Goal: Information Seeking & Learning: Learn about a topic

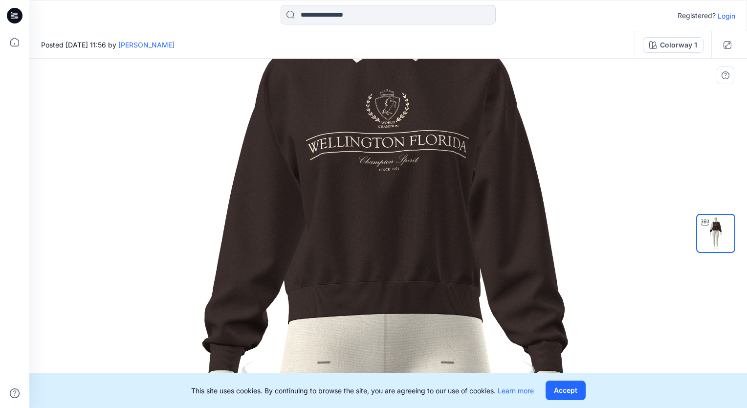
drag, startPoint x: 444, startPoint y: 116, endPoint x: 442, endPoint y: 286, distance: 169.7
click at [442, 286] on img at bounding box center [386, 402] width 1159 height 1159
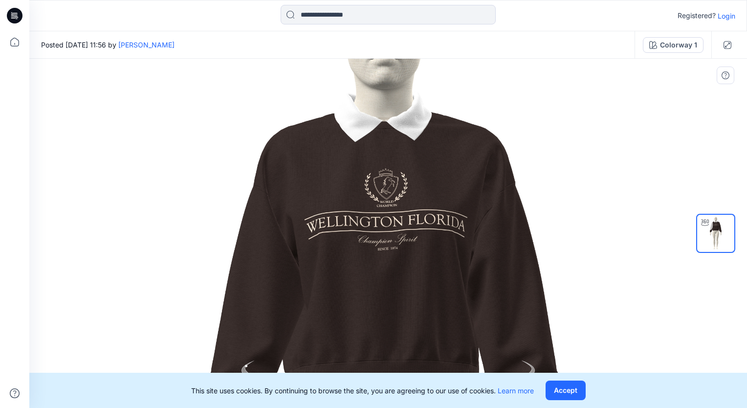
drag, startPoint x: 483, startPoint y: 159, endPoint x: 481, endPoint y: 236, distance: 76.8
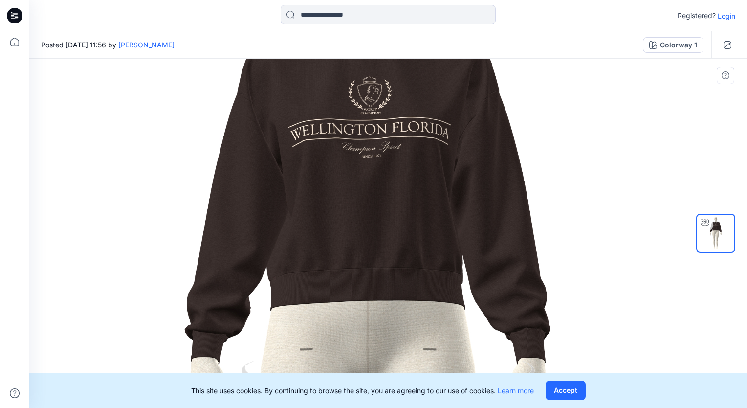
drag, startPoint x: 483, startPoint y: 234, endPoint x: 467, endPoint y: 143, distance: 91.9
click at [467, 143] on img at bounding box center [368, 389] width 1159 height 1159
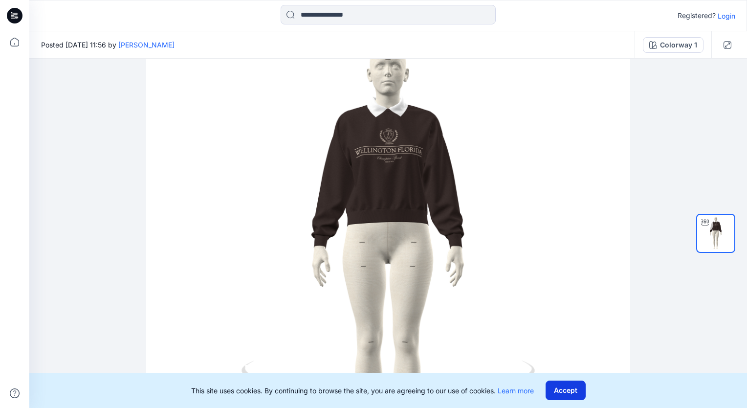
click at [558, 393] on button "Accept" at bounding box center [566, 390] width 40 height 20
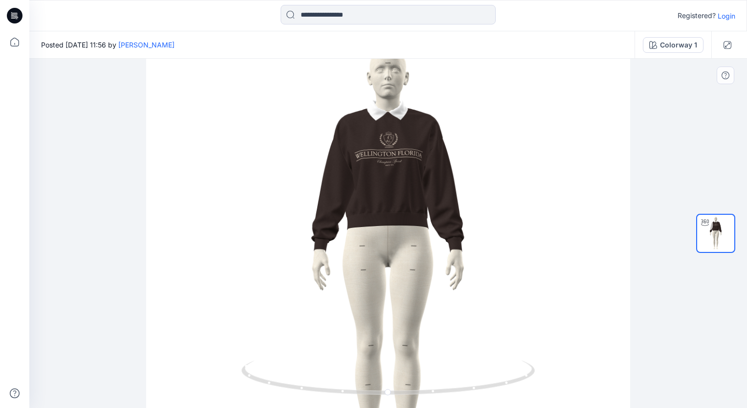
drag, startPoint x: 500, startPoint y: 233, endPoint x: 379, endPoint y: 241, distance: 121.0
click at [353, 234] on img at bounding box center [388, 263] width 484 height 484
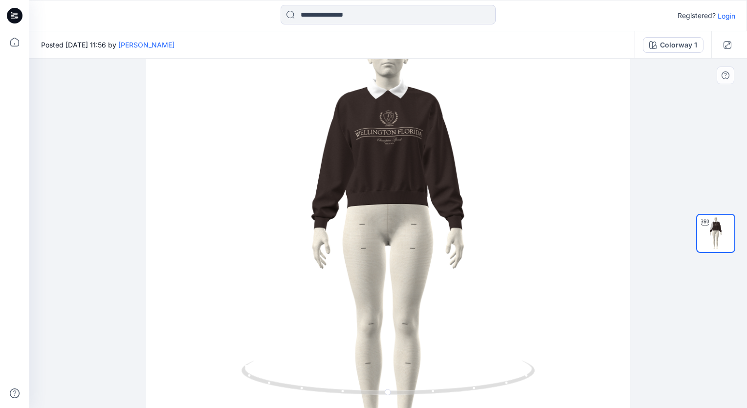
drag, startPoint x: 405, startPoint y: 253, endPoint x: 285, endPoint y: 228, distance: 122.9
click at [285, 228] on img at bounding box center [388, 241] width 484 height 484
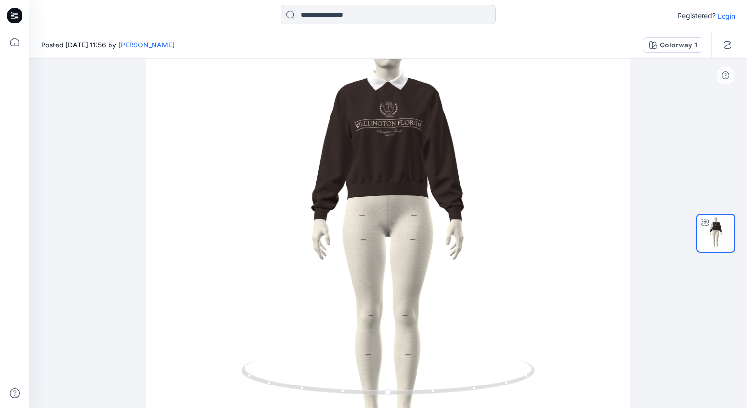
drag, startPoint x: 372, startPoint y: 238, endPoint x: 377, endPoint y: 284, distance: 46.3
click at [377, 283] on img at bounding box center [388, 232] width 484 height 484
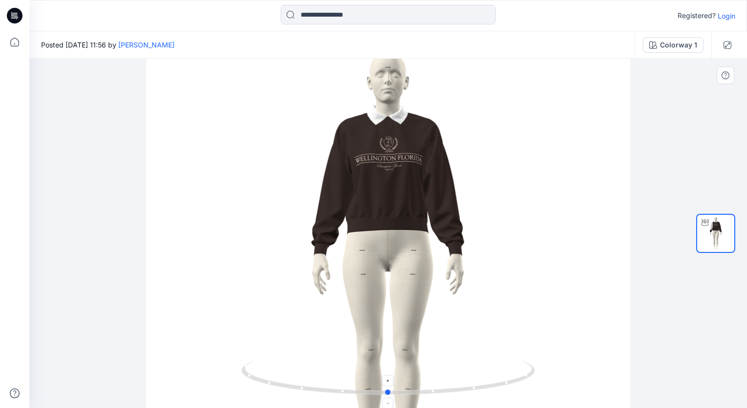
click at [434, 394] on icon at bounding box center [390, 378] width 296 height 37
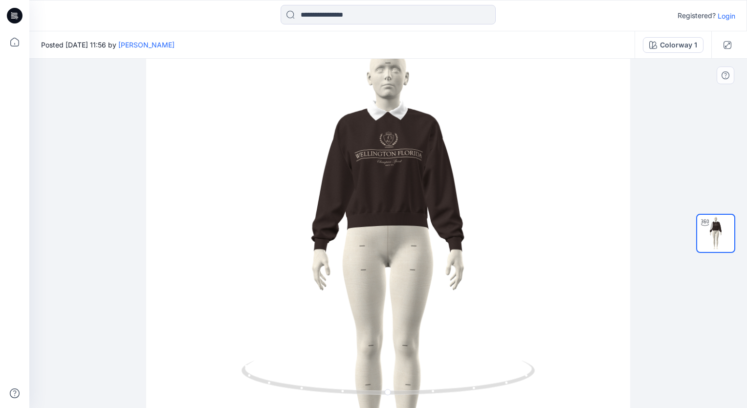
drag, startPoint x: 414, startPoint y: 308, endPoint x: 350, endPoint y: 293, distance: 66.3
click at [331, 303] on img at bounding box center [388, 263] width 484 height 484
